Goal: Transaction & Acquisition: Purchase product/service

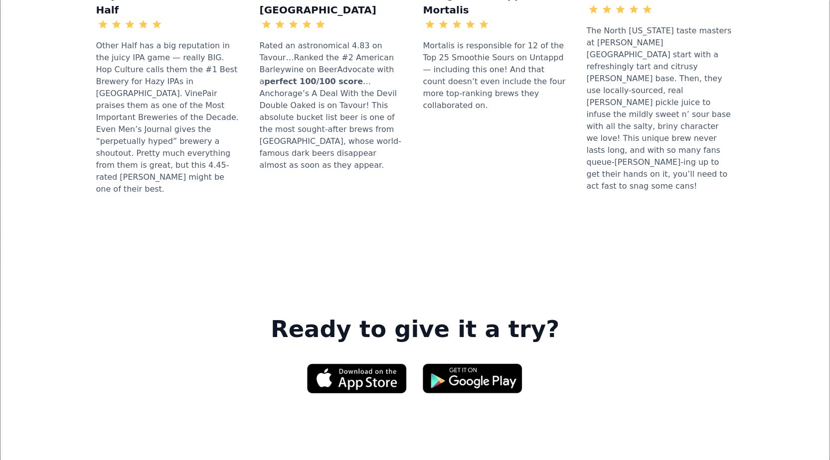
scroll to position [1296, 0]
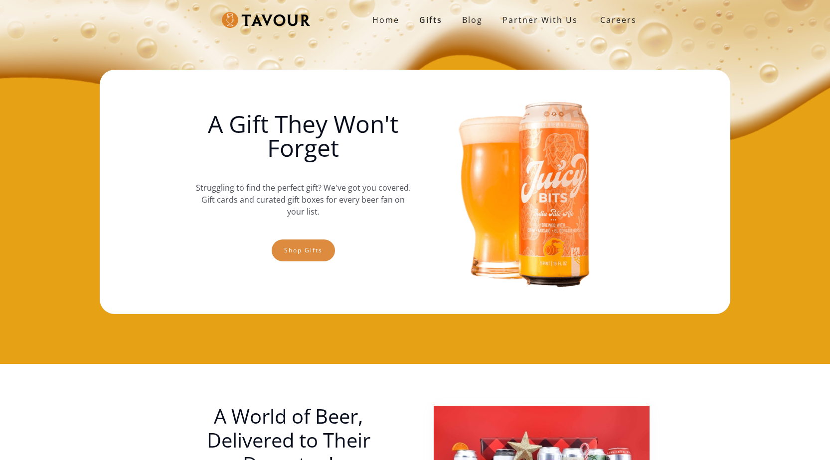
click at [312, 244] on link "Shop gifts" at bounding box center [303, 251] width 63 height 22
click at [292, 245] on link "Shop gifts" at bounding box center [303, 251] width 63 height 22
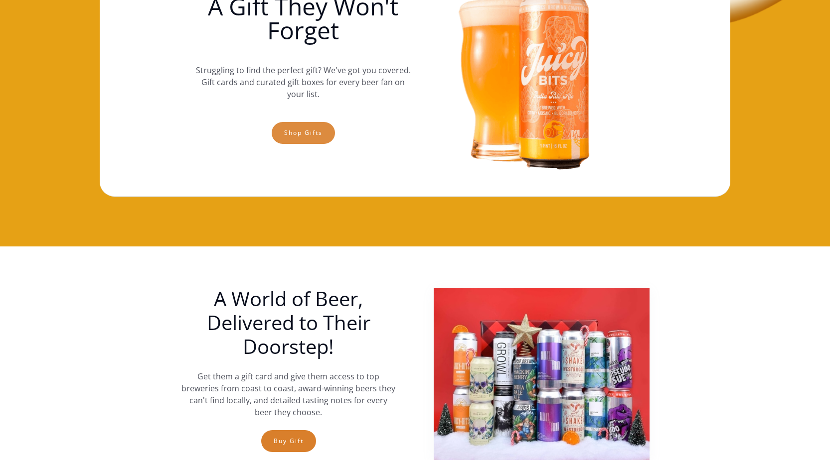
scroll to position [15, 0]
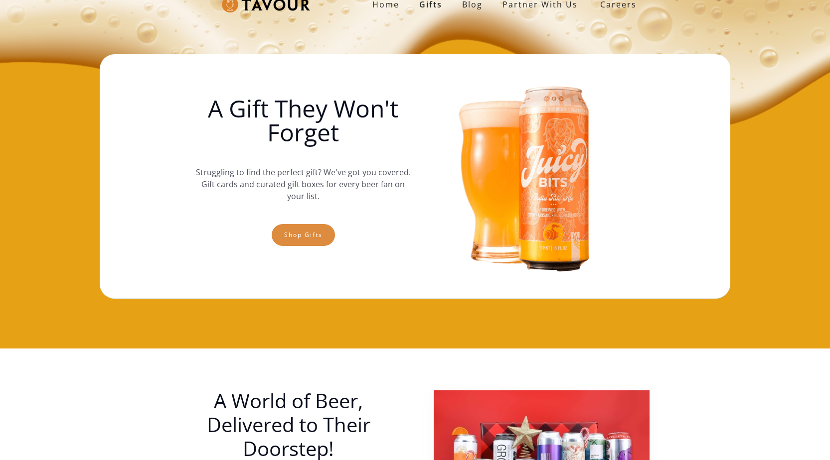
click at [307, 227] on link "Shop gifts" at bounding box center [303, 235] width 63 height 22
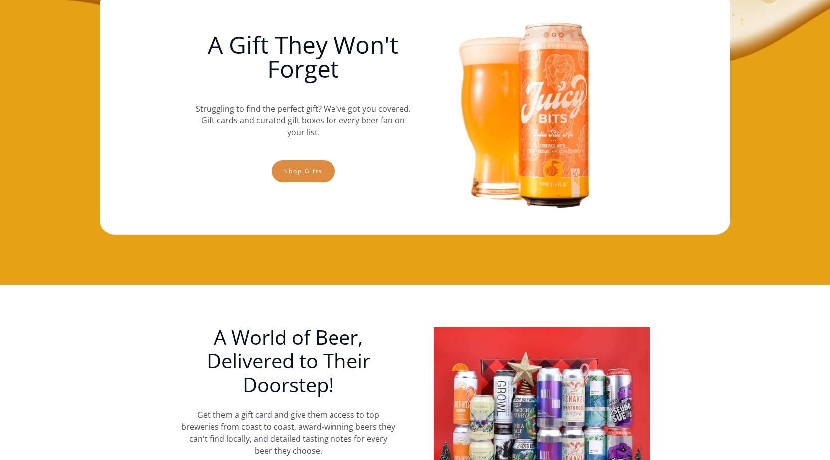
scroll to position [0, 0]
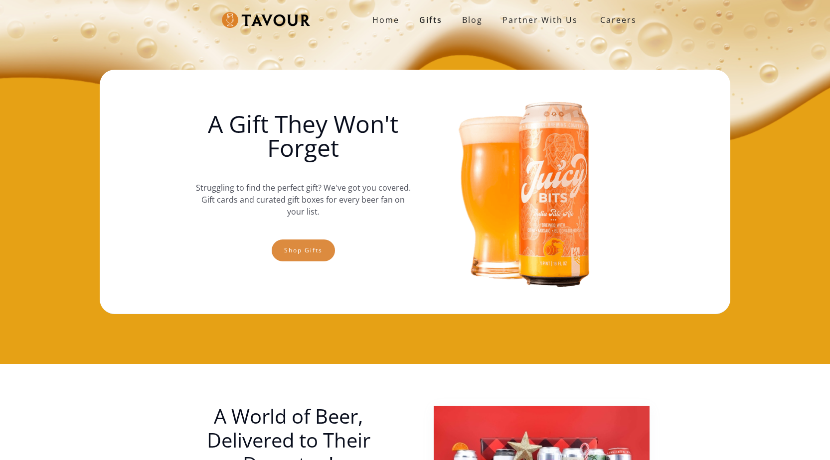
click at [318, 254] on link "Shop gifts" at bounding box center [303, 251] width 63 height 22
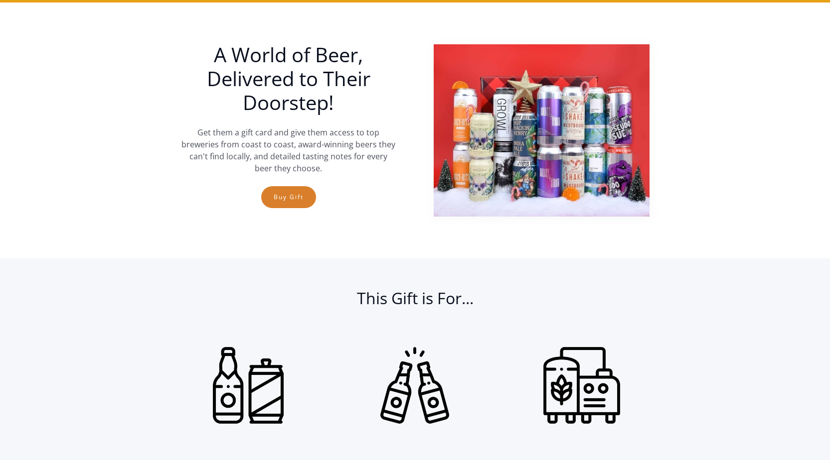
scroll to position [364, 0]
